Goal: Register for event/course

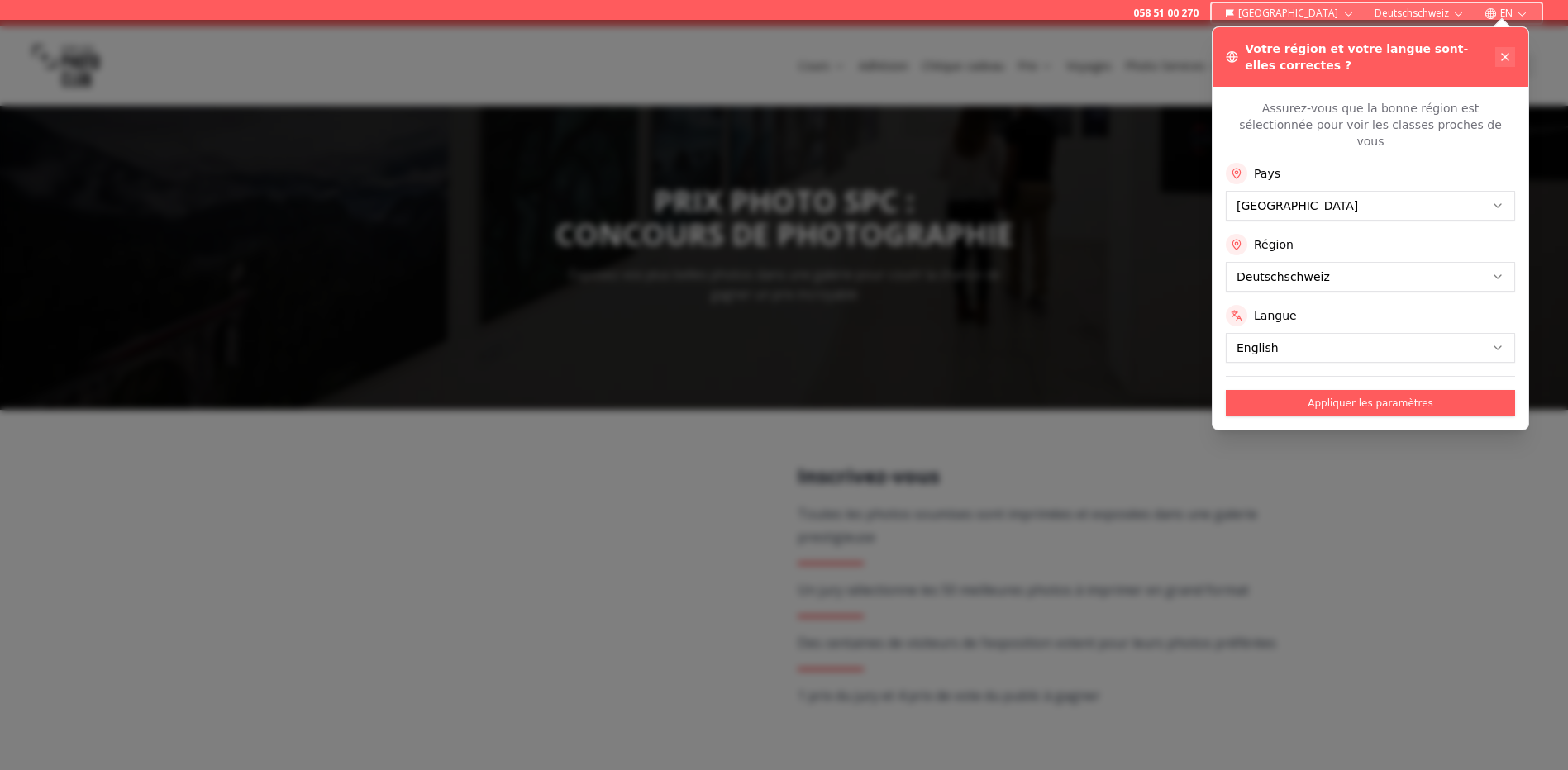
click at [1502, 55] on icon at bounding box center [1505, 57] width 13 height 13
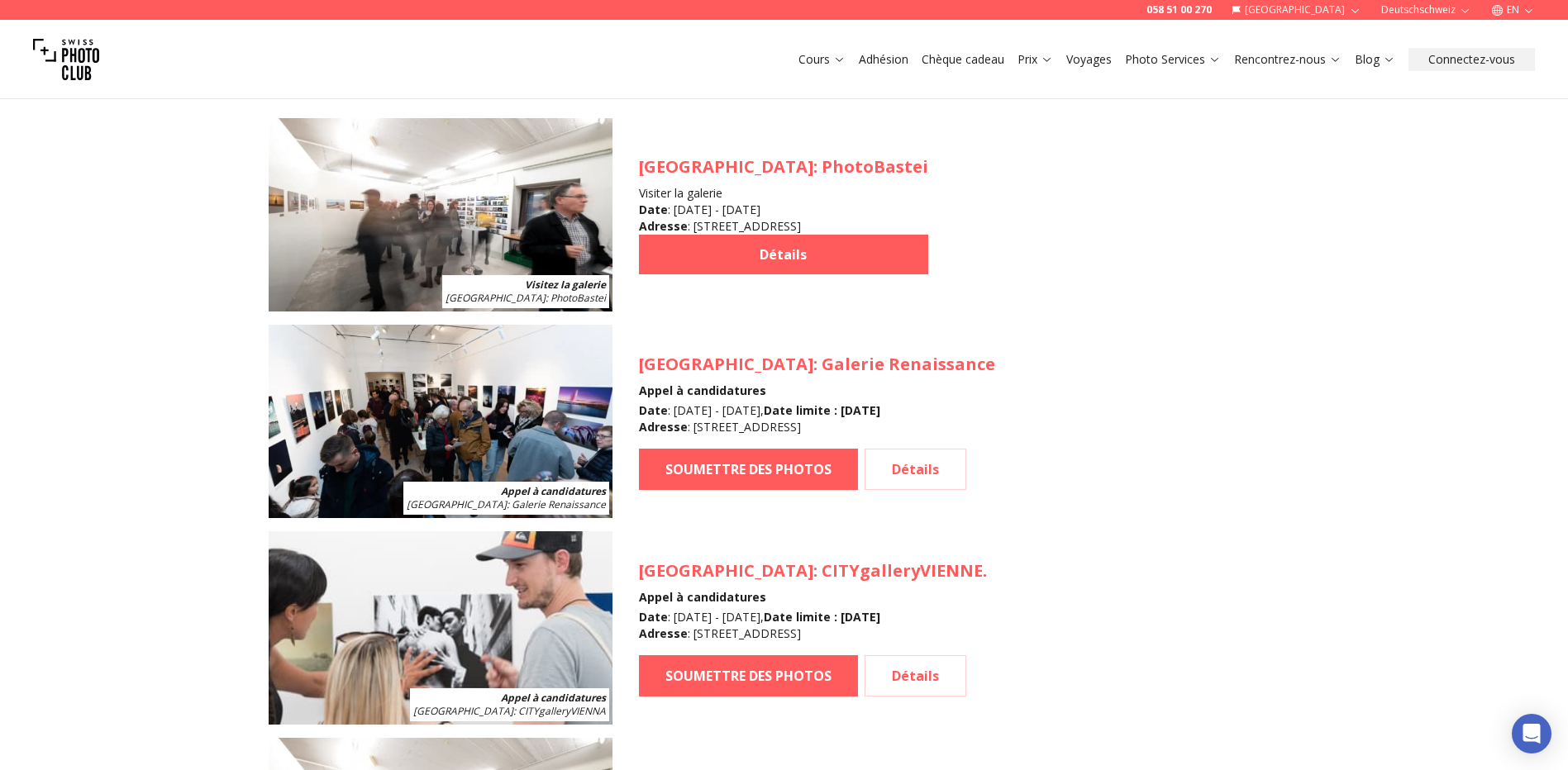
scroll to position [1570, 0]
click at [923, 474] on link "Détails" at bounding box center [915, 468] width 102 height 42
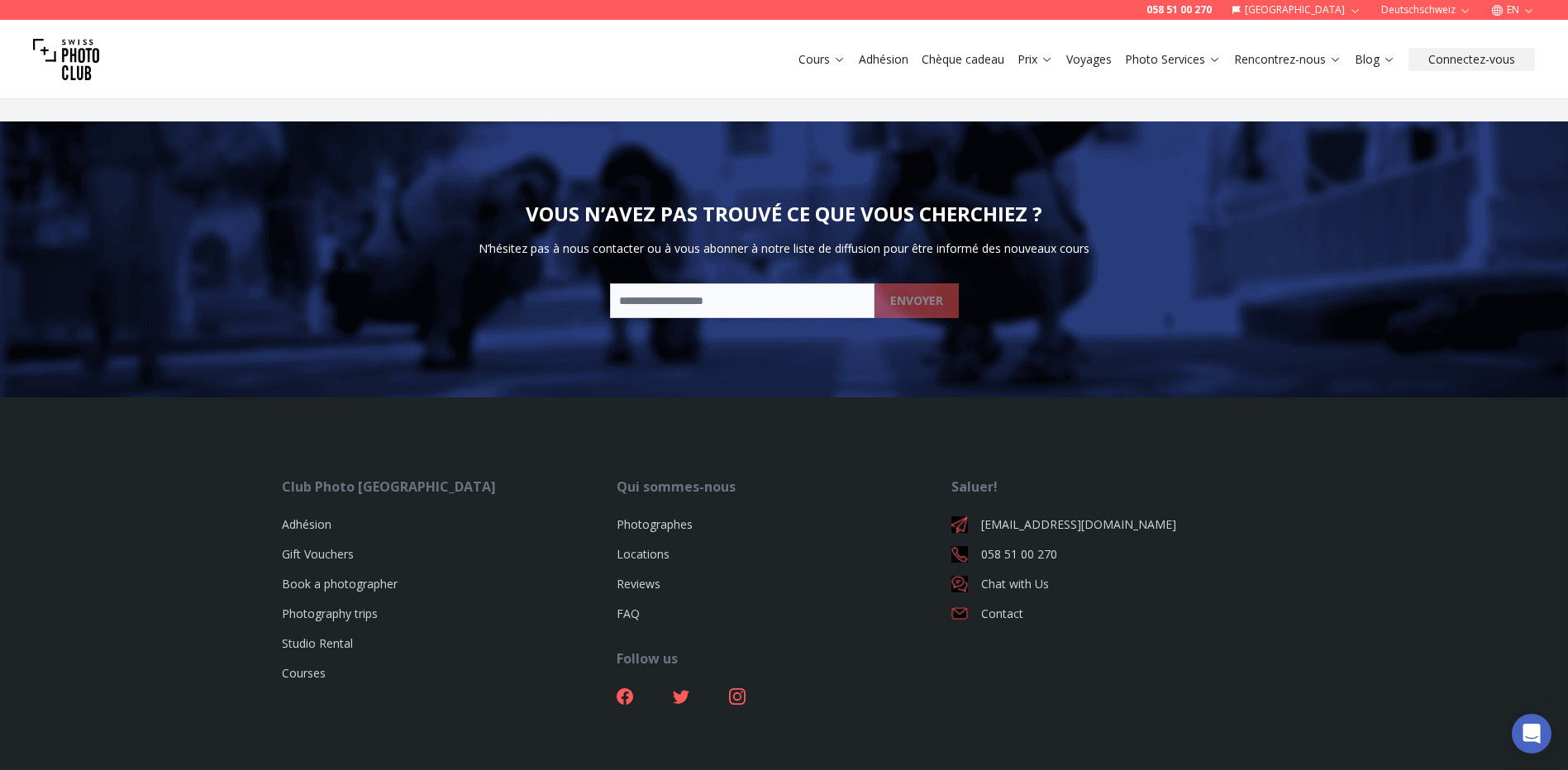
scroll to position [3870, 0]
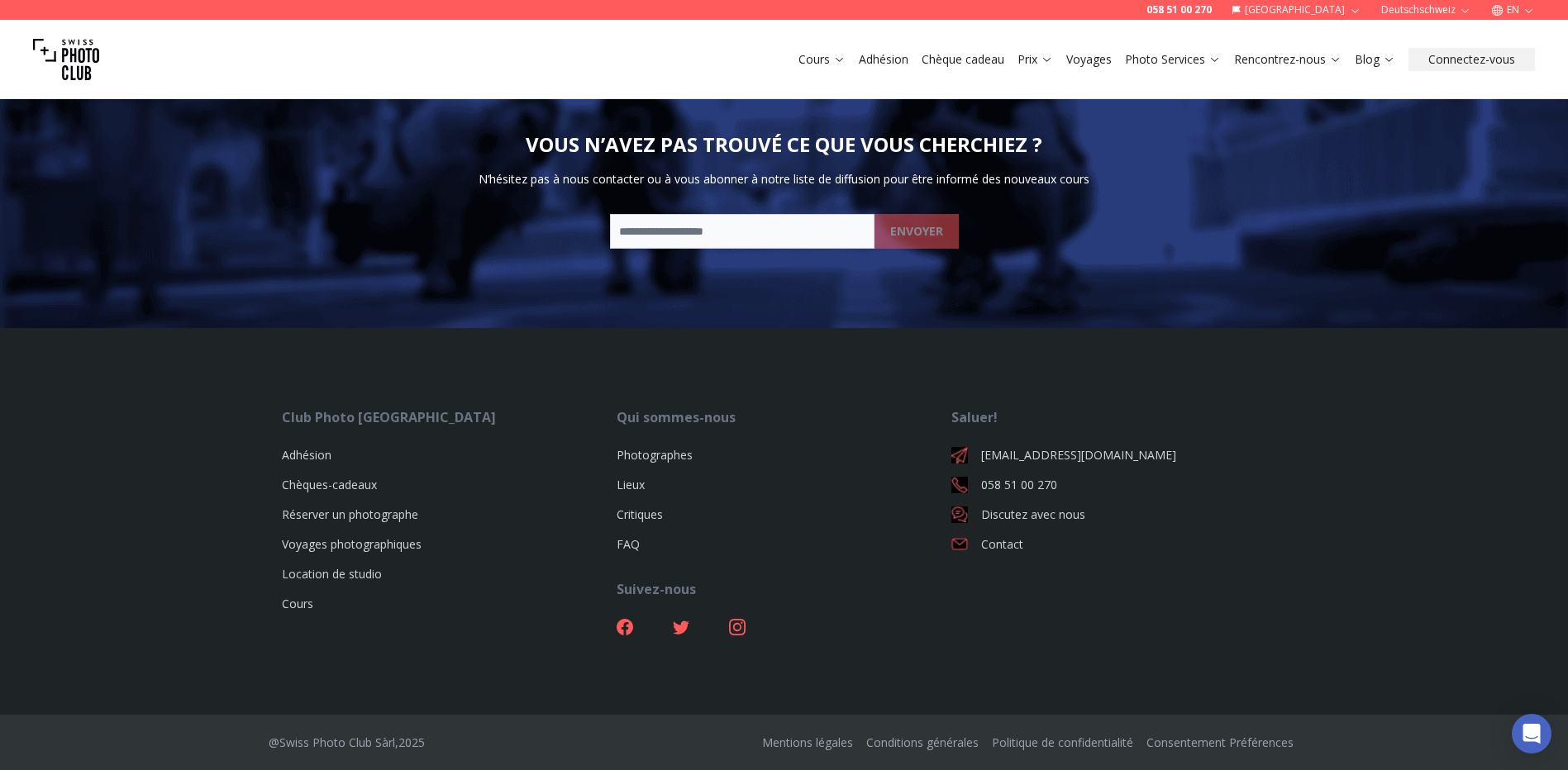
drag, startPoint x: 483, startPoint y: 347, endPoint x: 496, endPoint y: 327, distance: 23.9
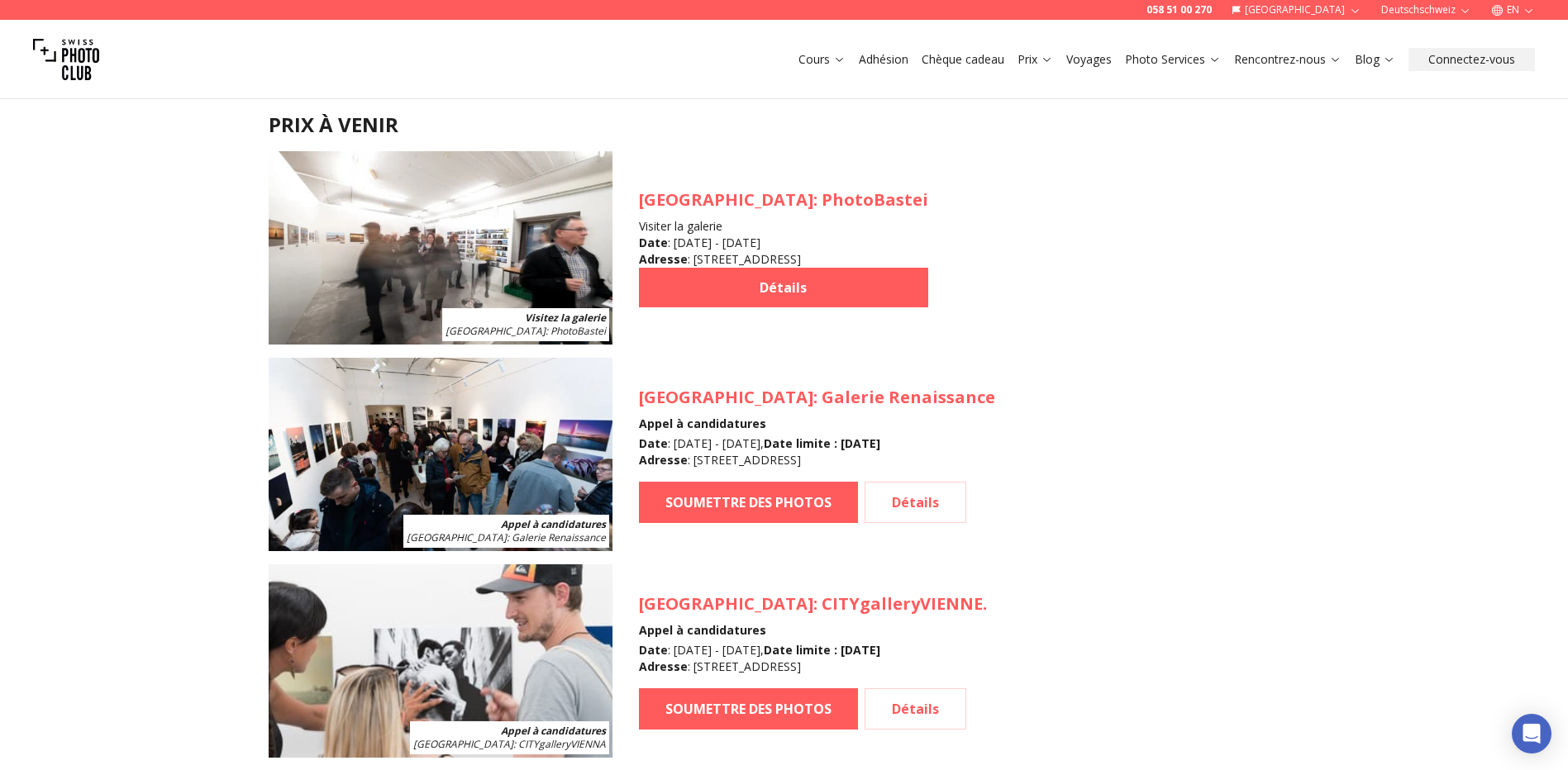
scroll to position [1570, 0]
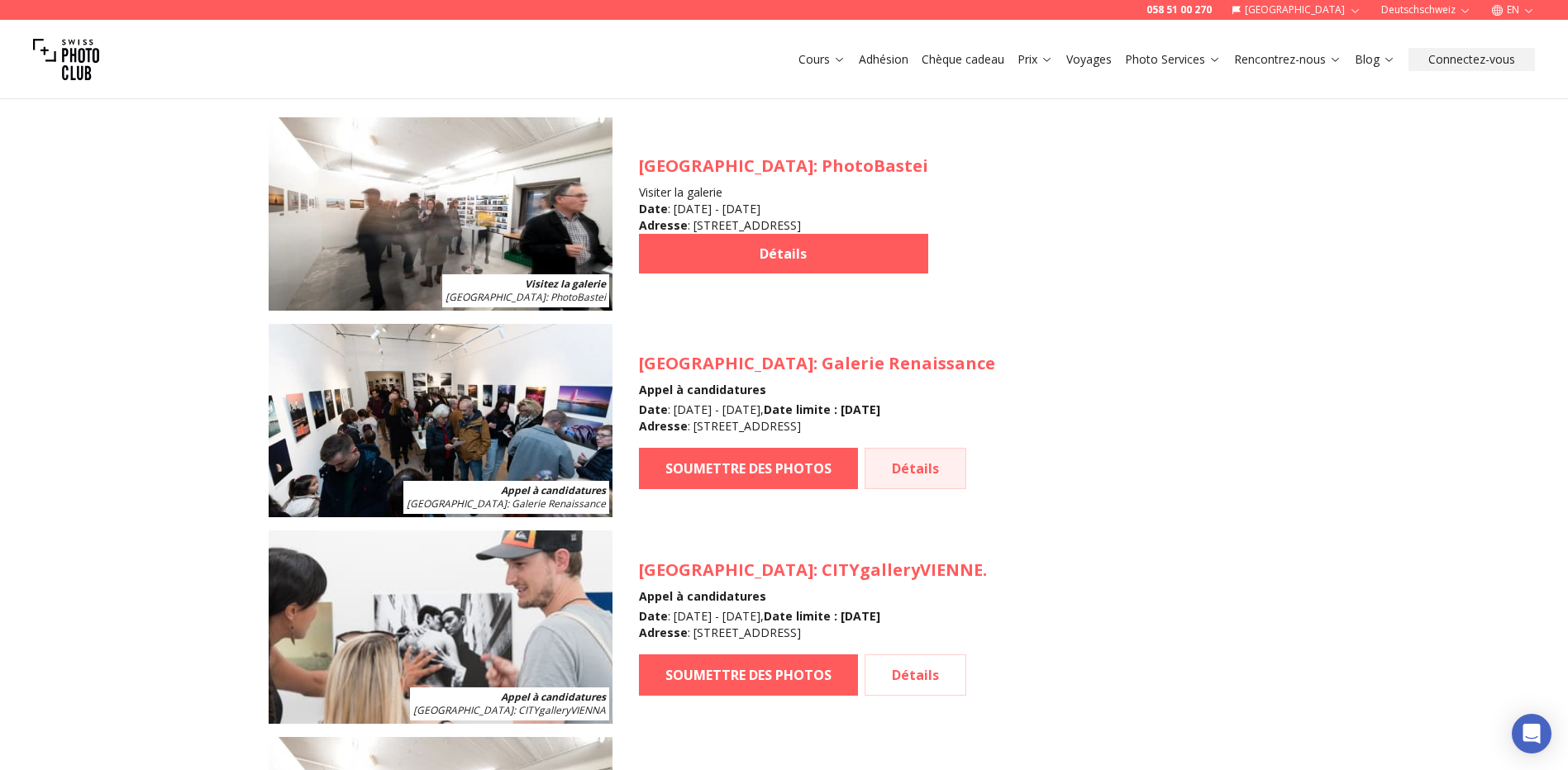
click at [927, 473] on link "Détails" at bounding box center [915, 468] width 102 height 42
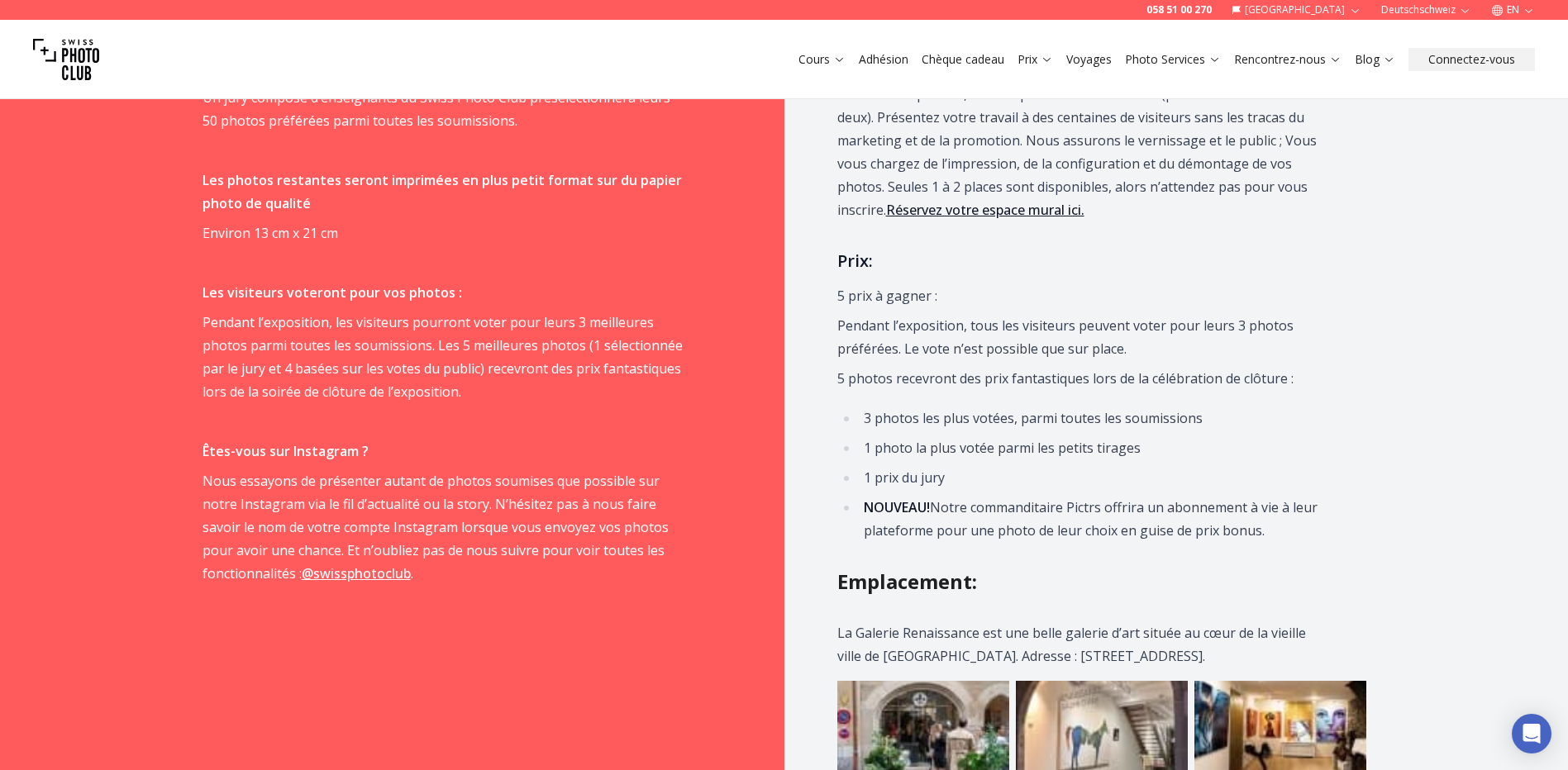
scroll to position [1570, 0]
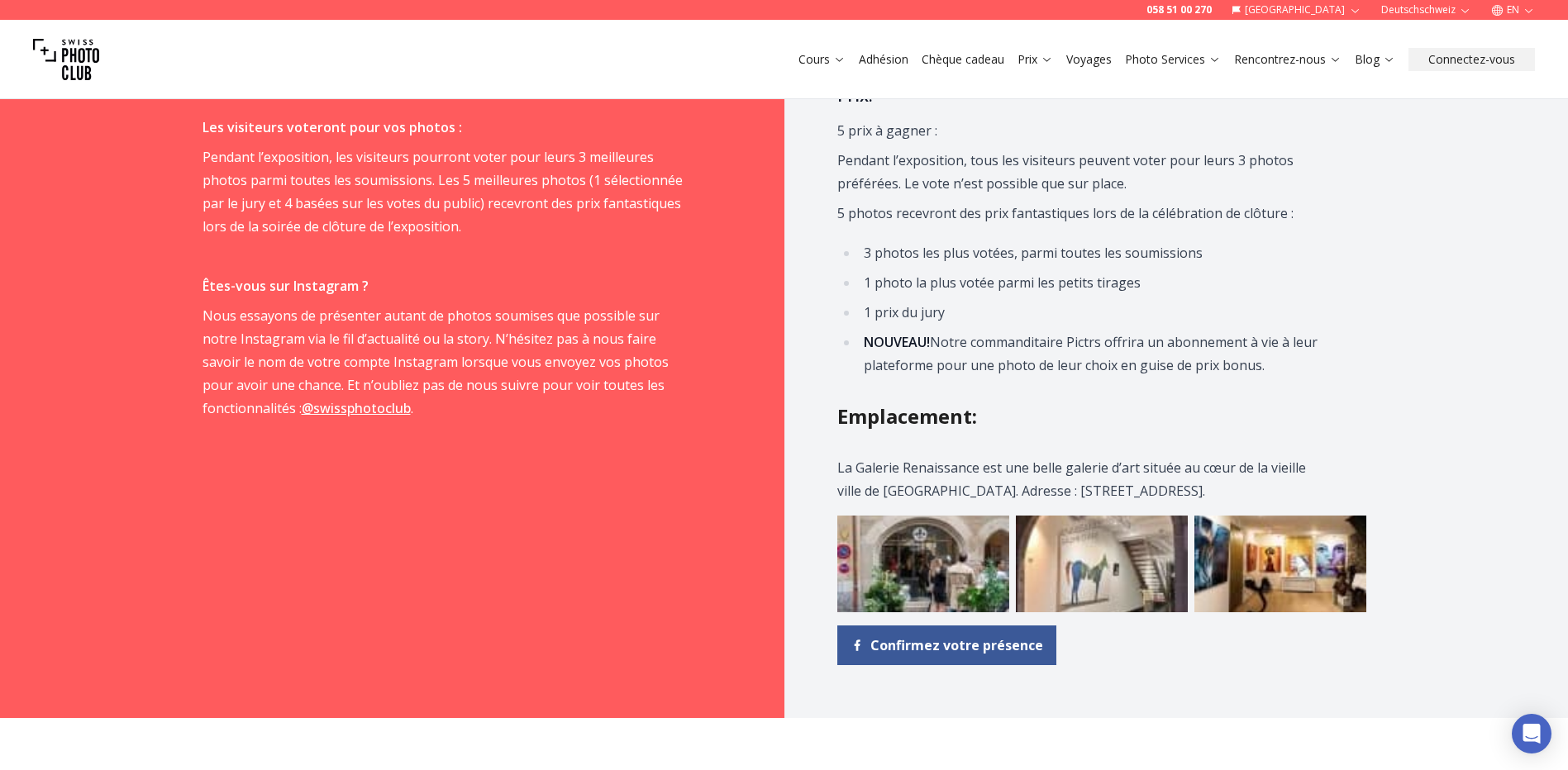
click at [951, 558] on img at bounding box center [923, 564] width 172 height 96
click at [945, 653] on span "Confirmez votre présence" at bounding box center [956, 645] width 173 height 19
